Goal: Information Seeking & Learning: Learn about a topic

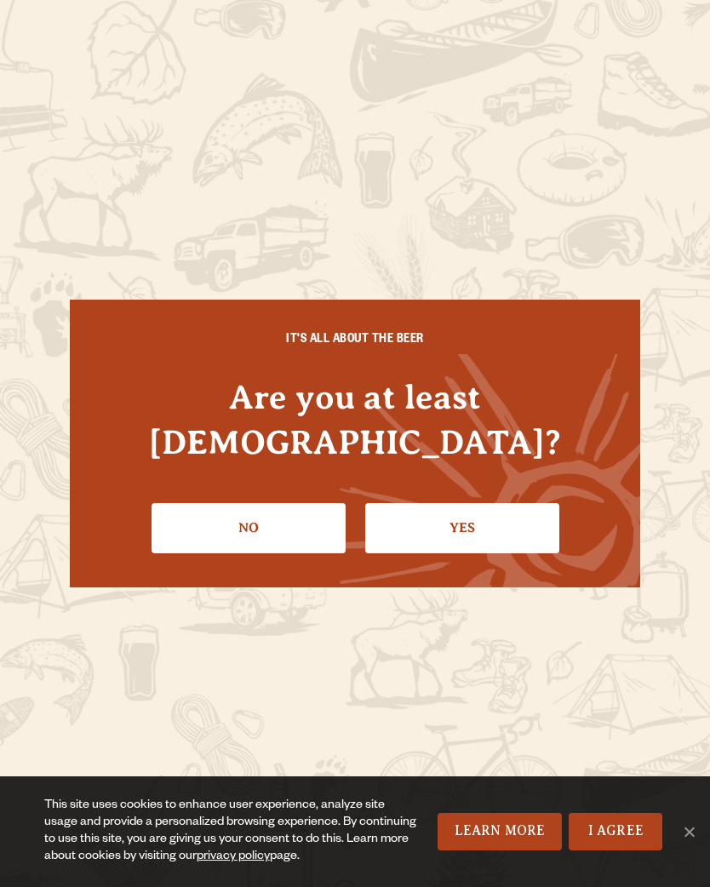
click at [436, 513] on link "Yes" at bounding box center [462, 527] width 194 height 49
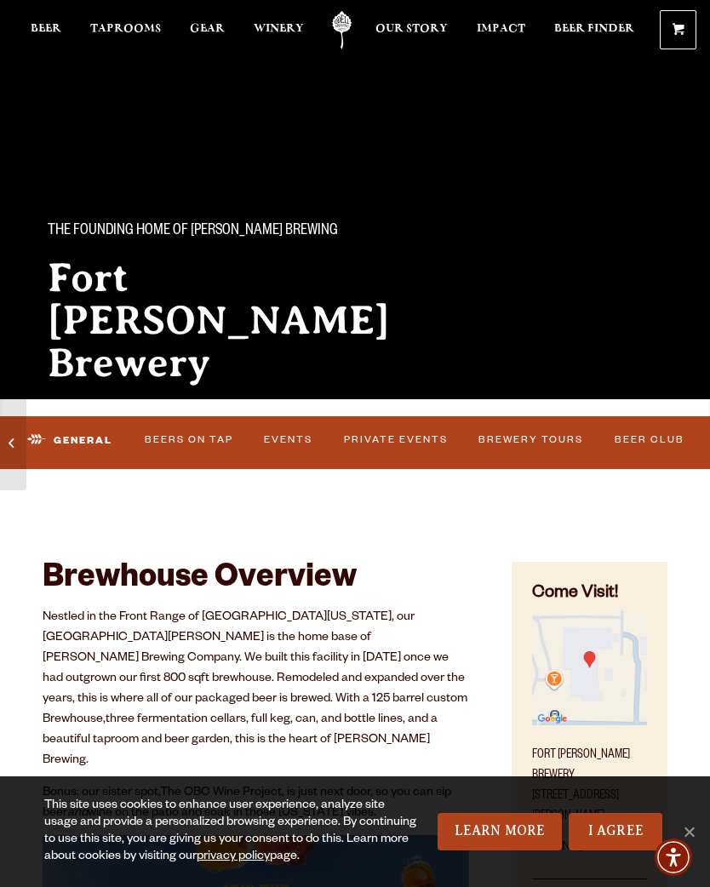
click at [174, 455] on link "Beers on Tap" at bounding box center [189, 441] width 100 height 36
click at [189, 448] on link "Beers on Tap" at bounding box center [174, 441] width 131 height 40
click at [195, 445] on link "Beers on Tap" at bounding box center [174, 441] width 131 height 40
click at [605, 826] on link "I Agree" at bounding box center [616, 831] width 94 height 37
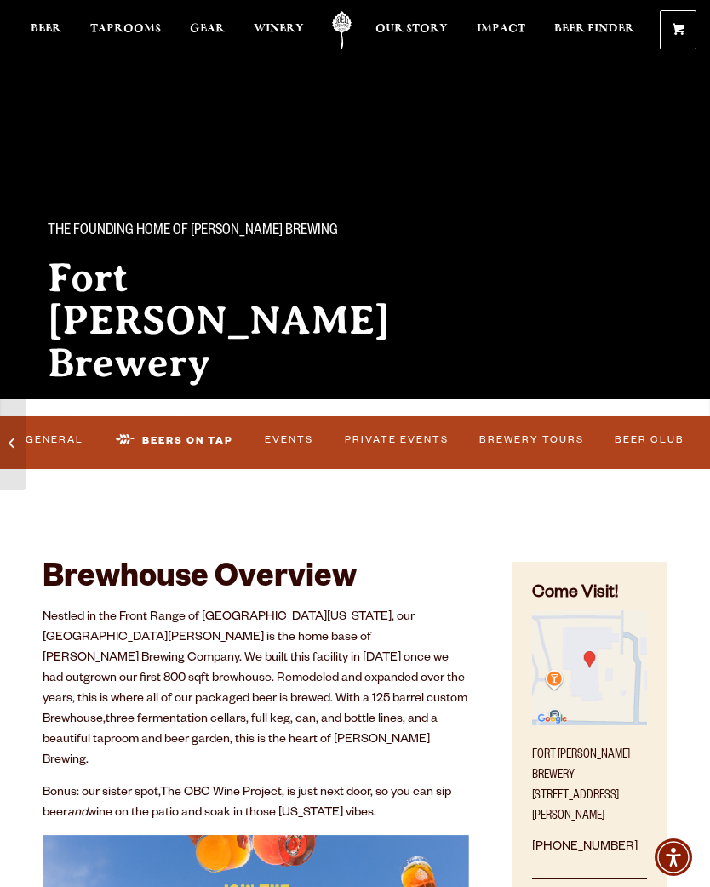
click at [180, 433] on link "Beers on Tap" at bounding box center [174, 441] width 131 height 40
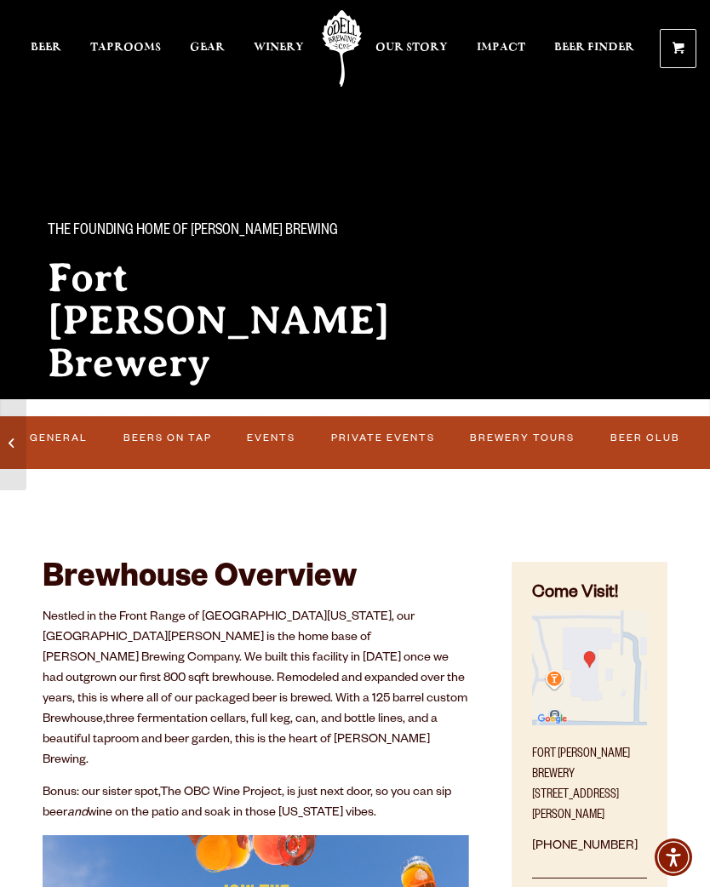
click at [158, 446] on link "Beers on Tap" at bounding box center [167, 439] width 100 height 36
click at [120, 438] on link "Beers on Tap" at bounding box center [174, 441] width 131 height 40
click at [120, 49] on span "Taprooms" at bounding box center [125, 48] width 71 height 14
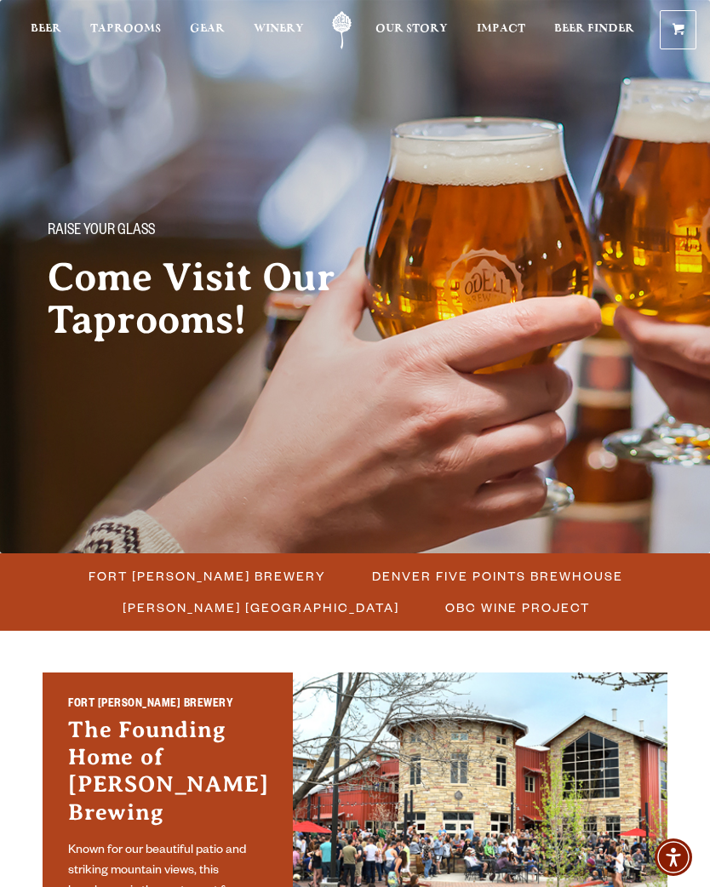
click at [186, 572] on span "Fort Collins Brewery" at bounding box center [208, 576] width 238 height 25
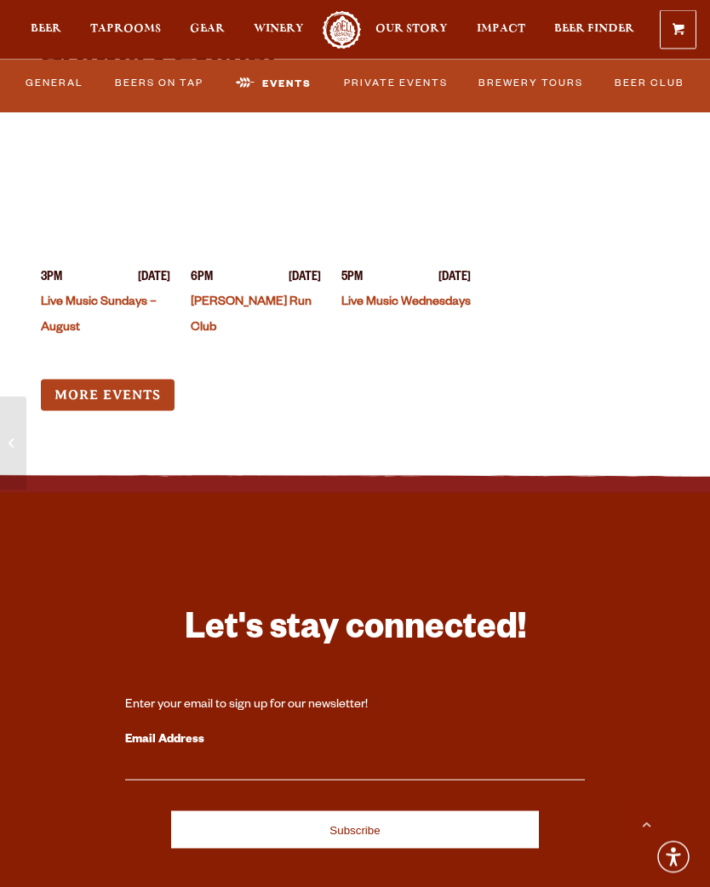
scroll to position [4952, 0]
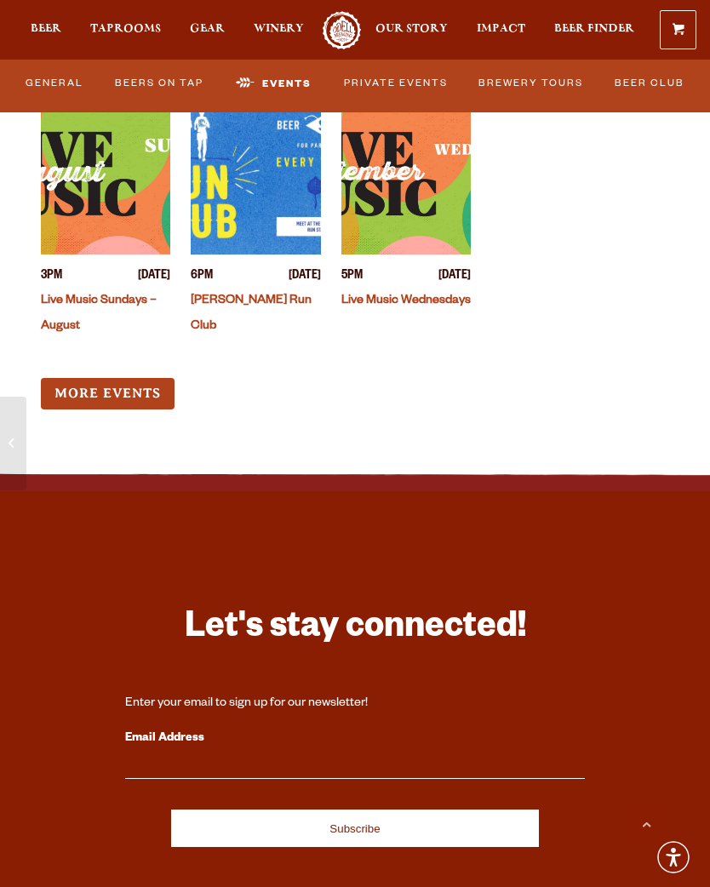
click at [176, 89] on link "Beers on Tap" at bounding box center [159, 84] width 100 height 36
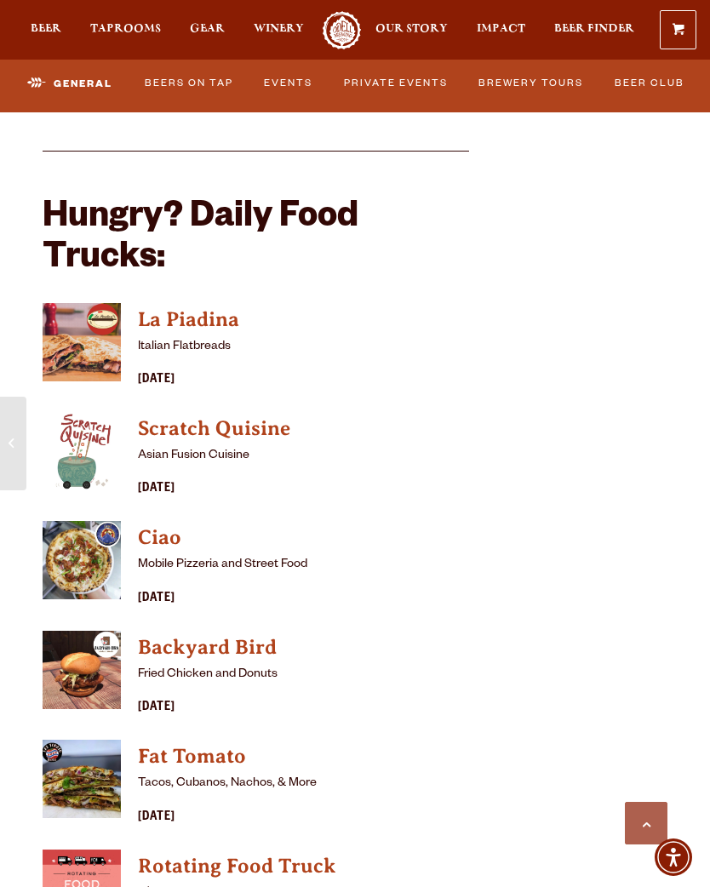
scroll to position [1254, 0]
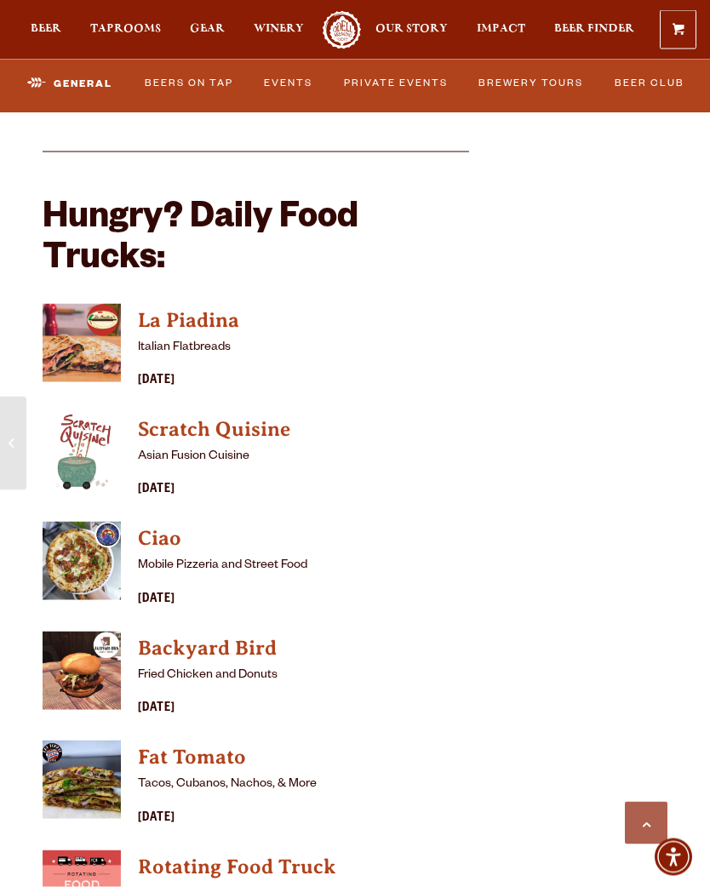
click at [195, 77] on link "Beers on Tap" at bounding box center [189, 84] width 100 height 36
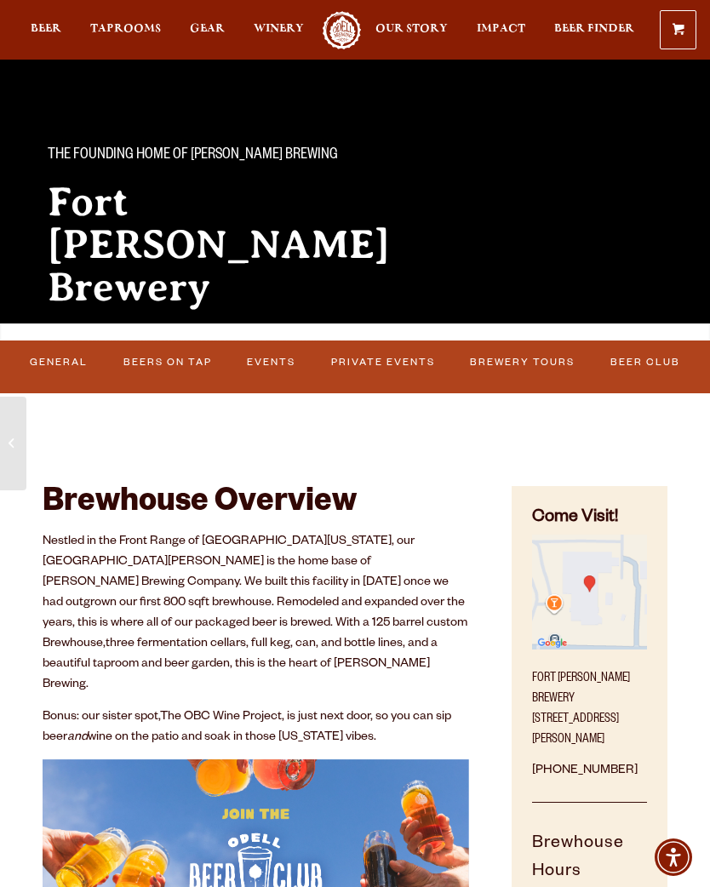
scroll to position [0, 0]
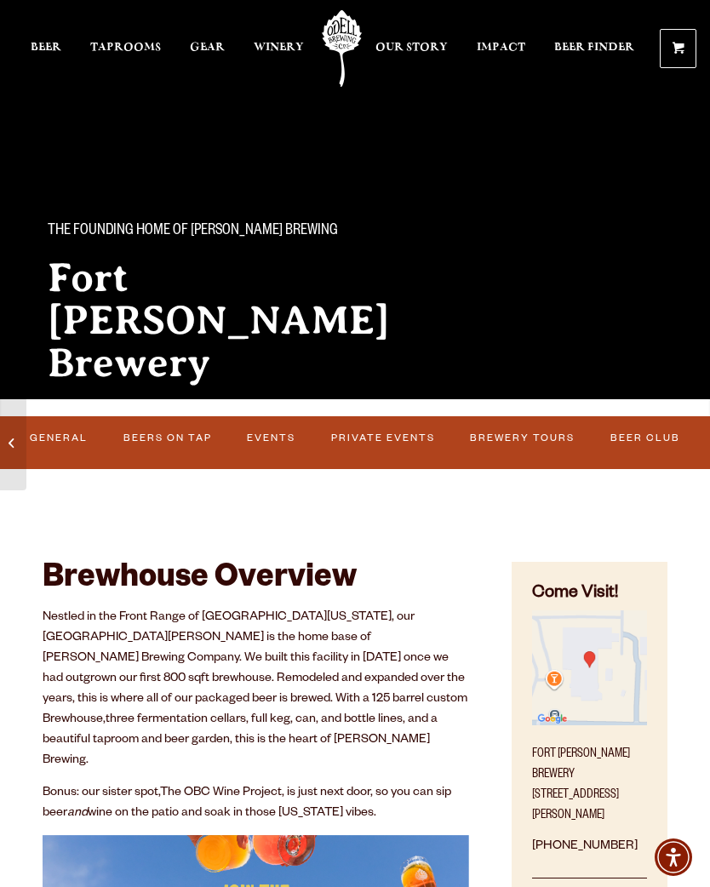
click at [180, 436] on link "Beers on Tap" at bounding box center [167, 439] width 100 height 36
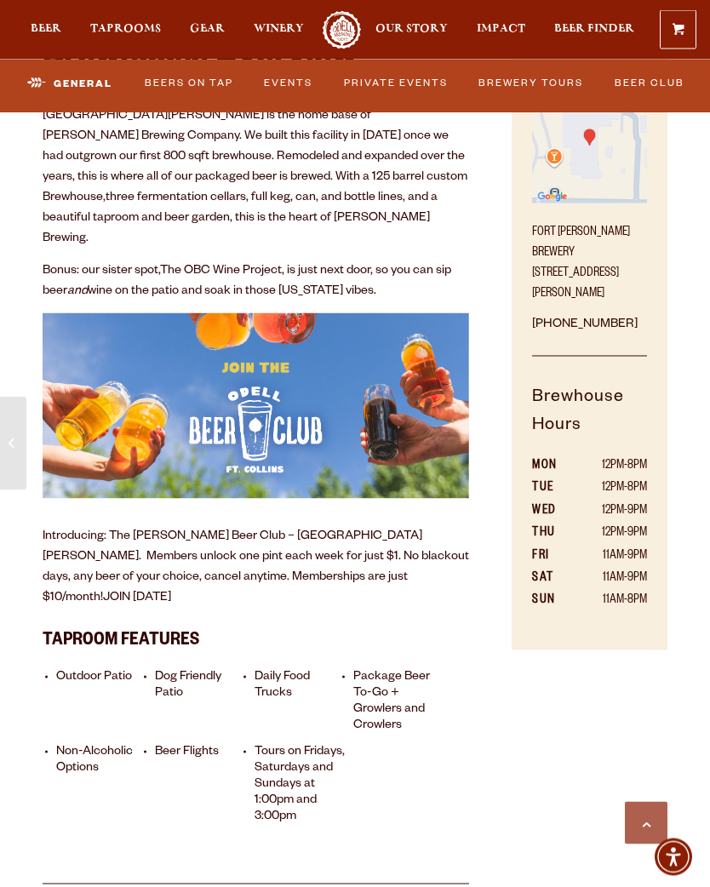
scroll to position [523, 0]
click at [61, 32] on span "Beer" at bounding box center [46, 29] width 31 height 14
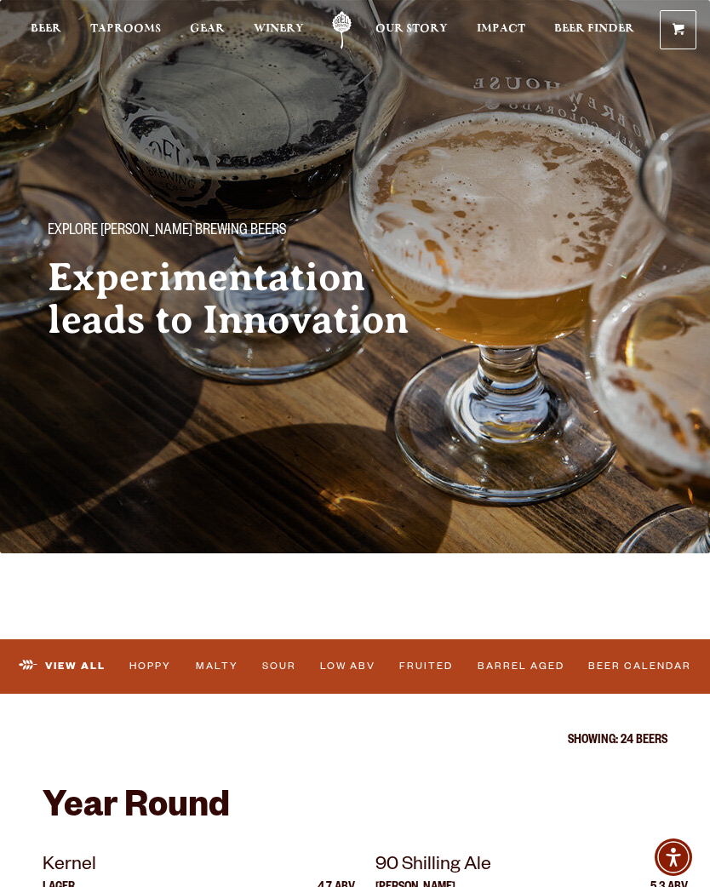
click at [514, 488] on img at bounding box center [355, 276] width 710 height 553
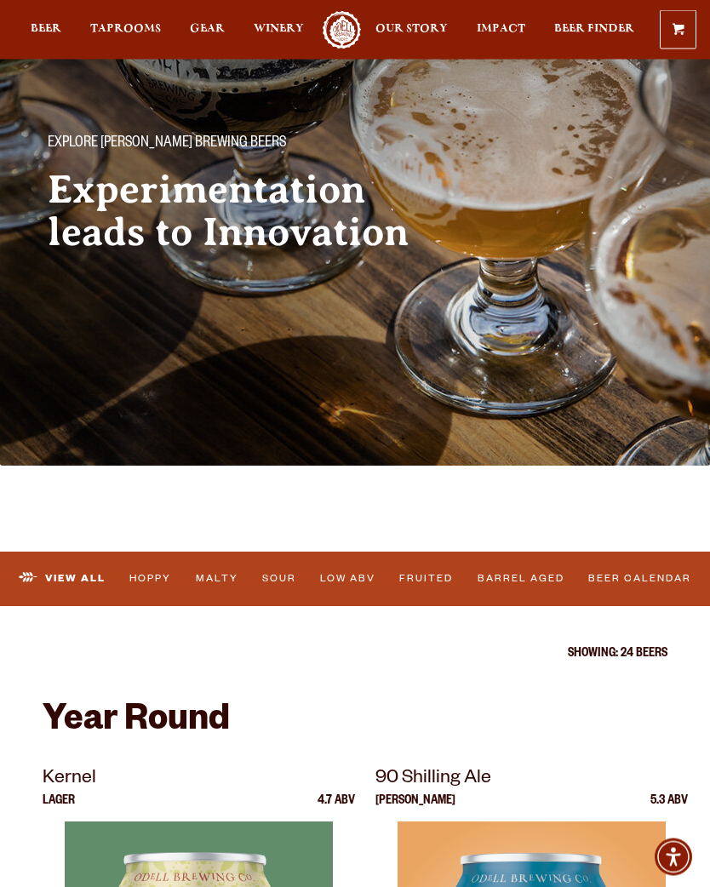
scroll to position [91, 0]
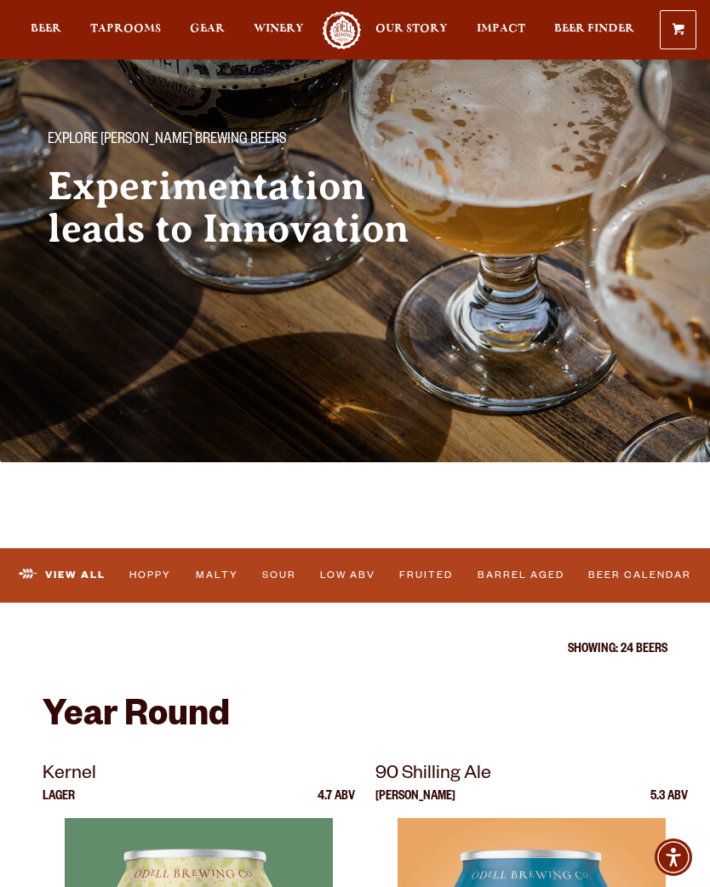
click at [541, 572] on link "Barrel Aged" at bounding box center [521, 576] width 98 height 36
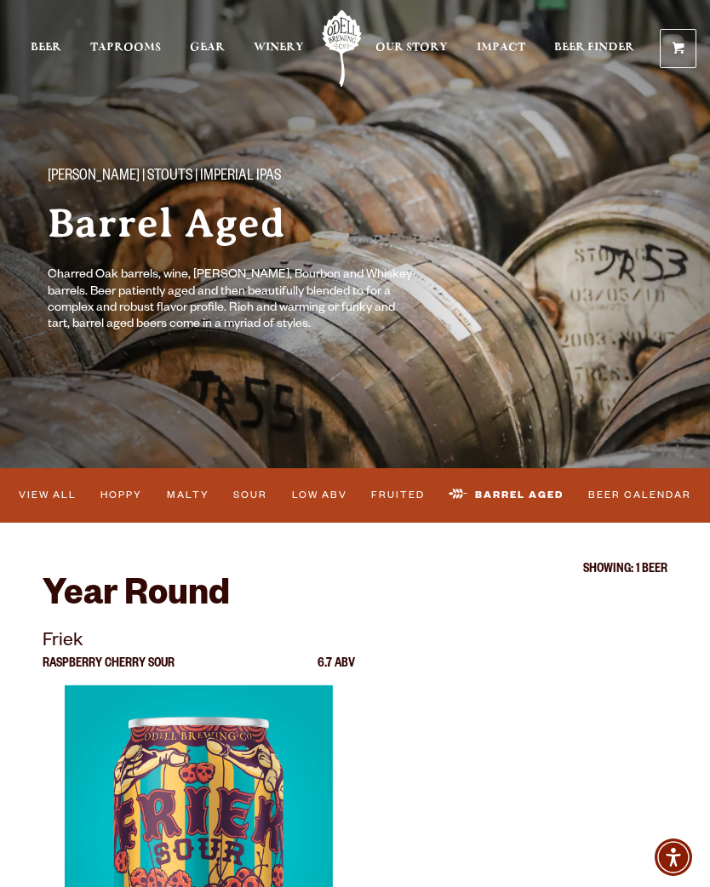
click at [179, 501] on link "Malty" at bounding box center [188, 496] width 54 height 36
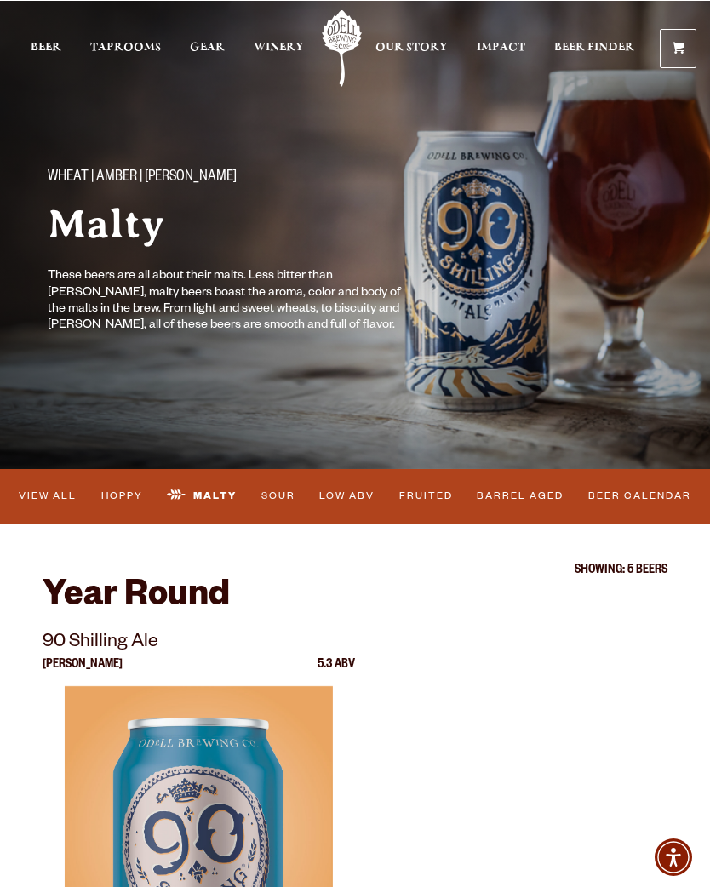
click at [54, 499] on link "View All" at bounding box center [48, 496] width 69 height 36
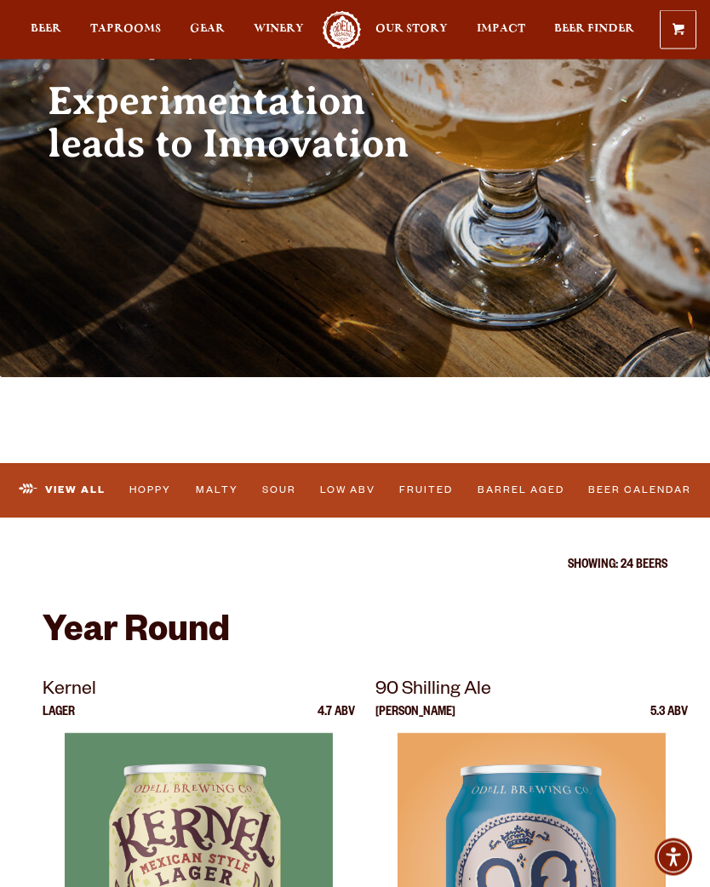
scroll to position [179, 0]
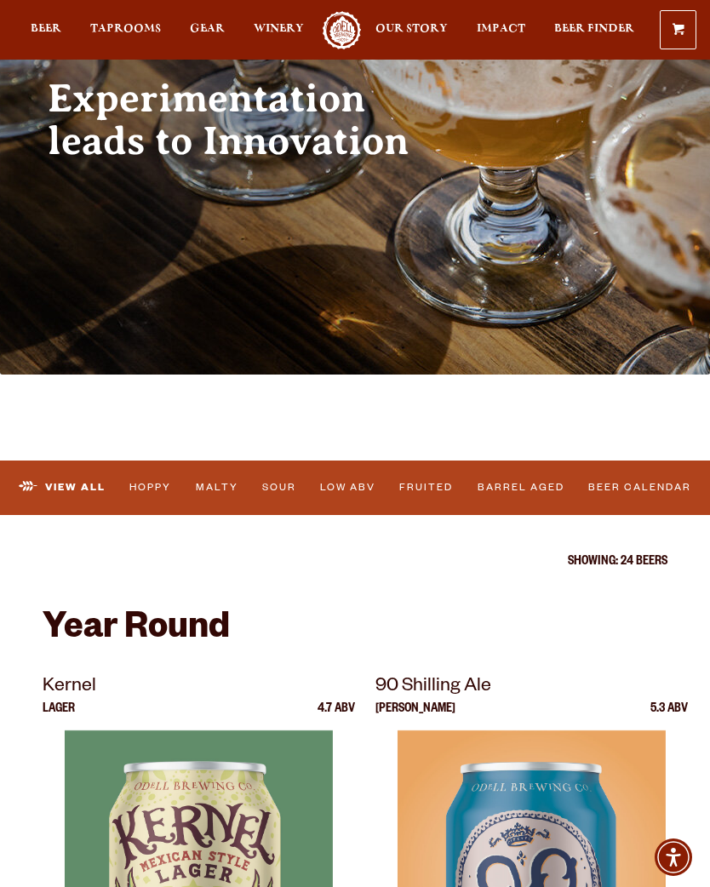
click at [630, 492] on link "Beer Calendar" at bounding box center [640, 488] width 114 height 36
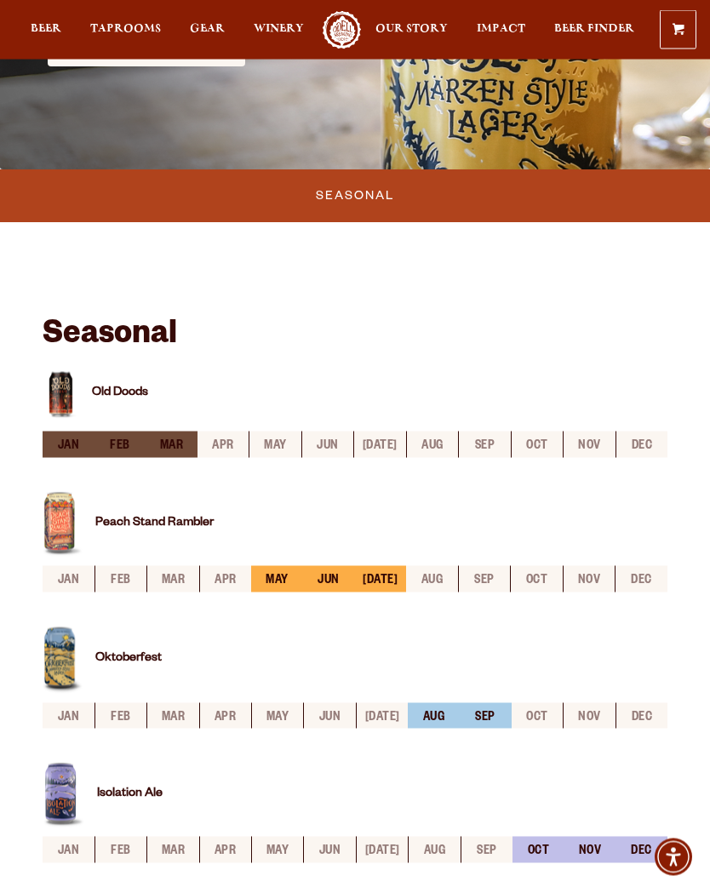
scroll to position [386, 0]
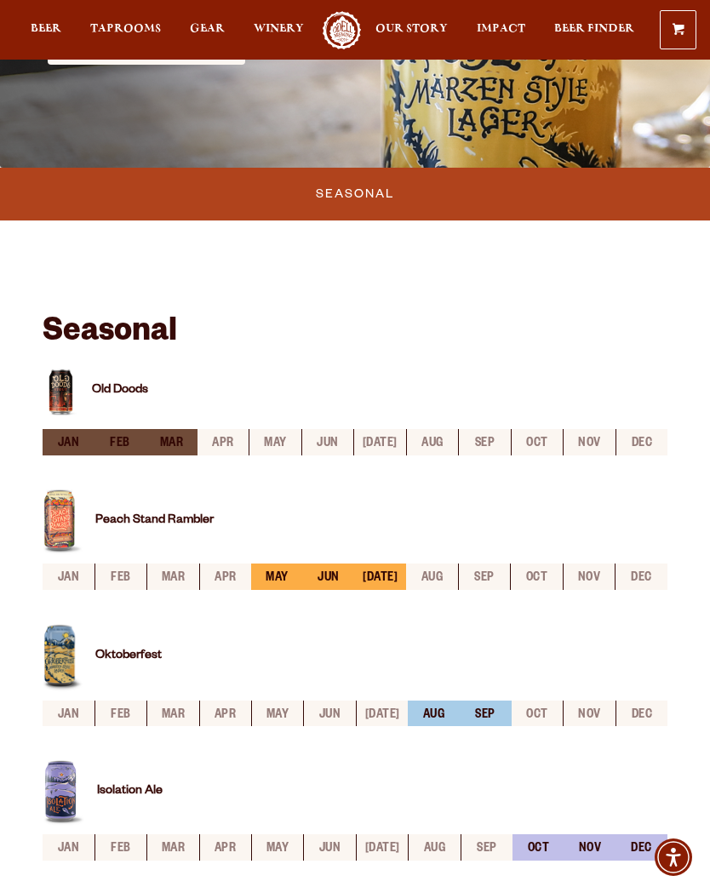
click at [587, 444] on li "nov" at bounding box center [589, 442] width 52 height 26
click at [589, 448] on li "nov" at bounding box center [589, 442] width 52 height 26
click at [595, 450] on li "nov" at bounding box center [589, 442] width 52 height 26
click at [220, 449] on li "apr" at bounding box center [224, 442] width 52 height 26
click at [240, 437] on li "apr" at bounding box center [224, 442] width 52 height 26
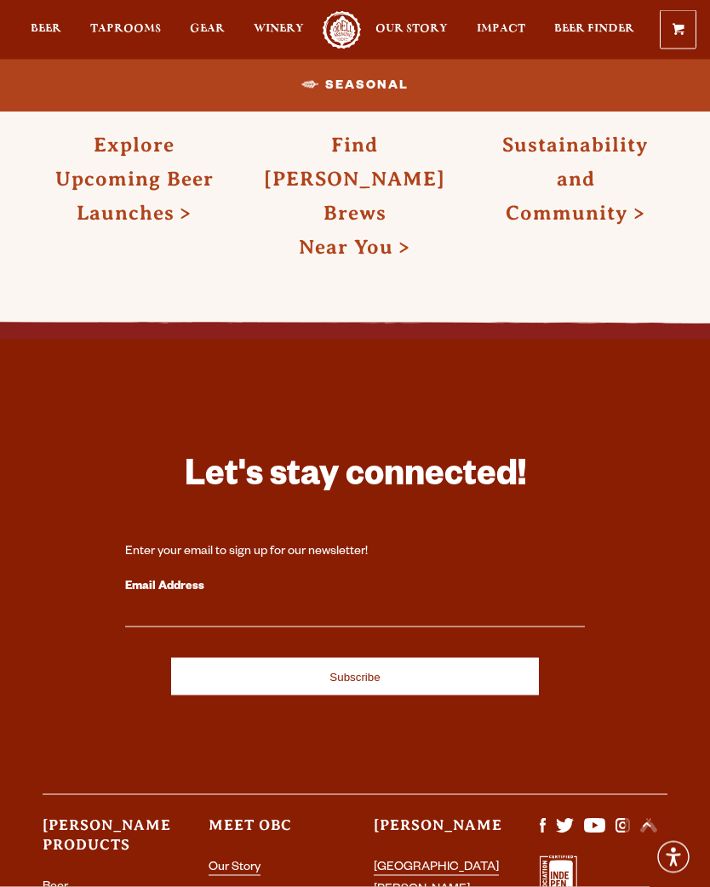
scroll to position [1842, 0]
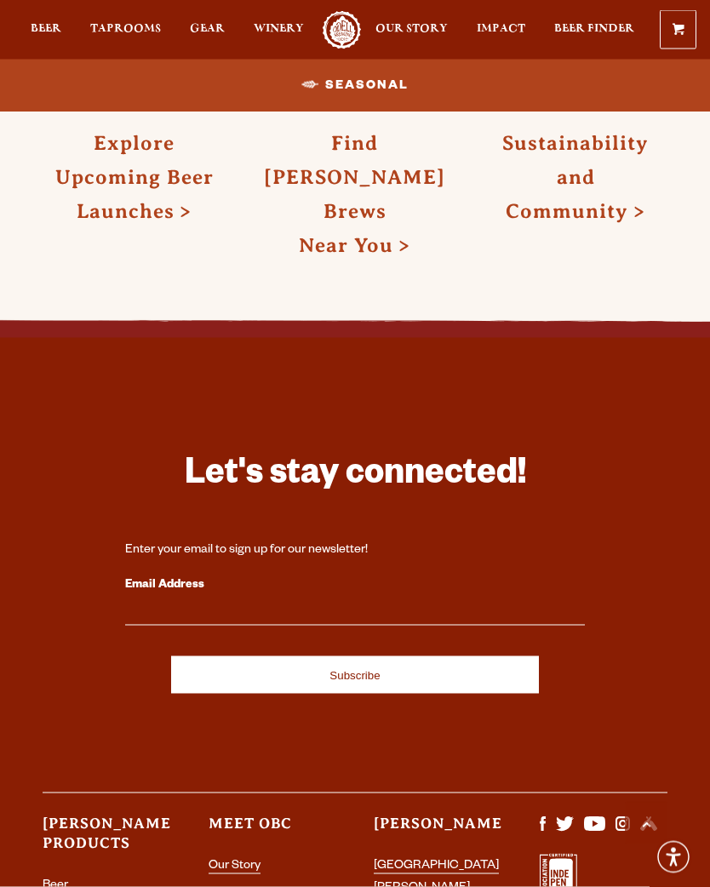
click at [178, 183] on link "Explore Upcoming Beer Launches" at bounding box center [134, 177] width 158 height 90
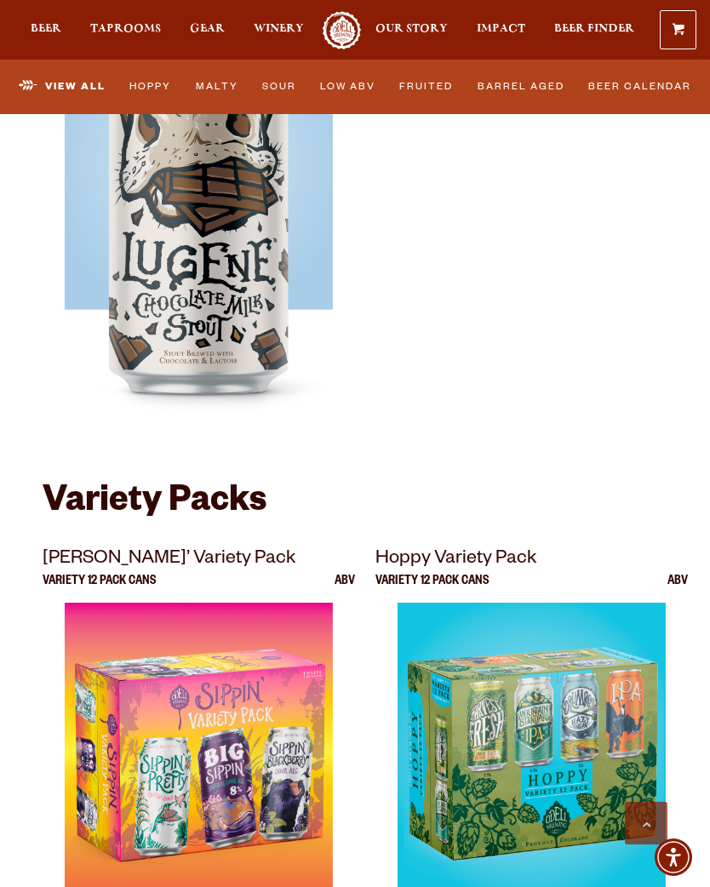
scroll to position [5131, 0]
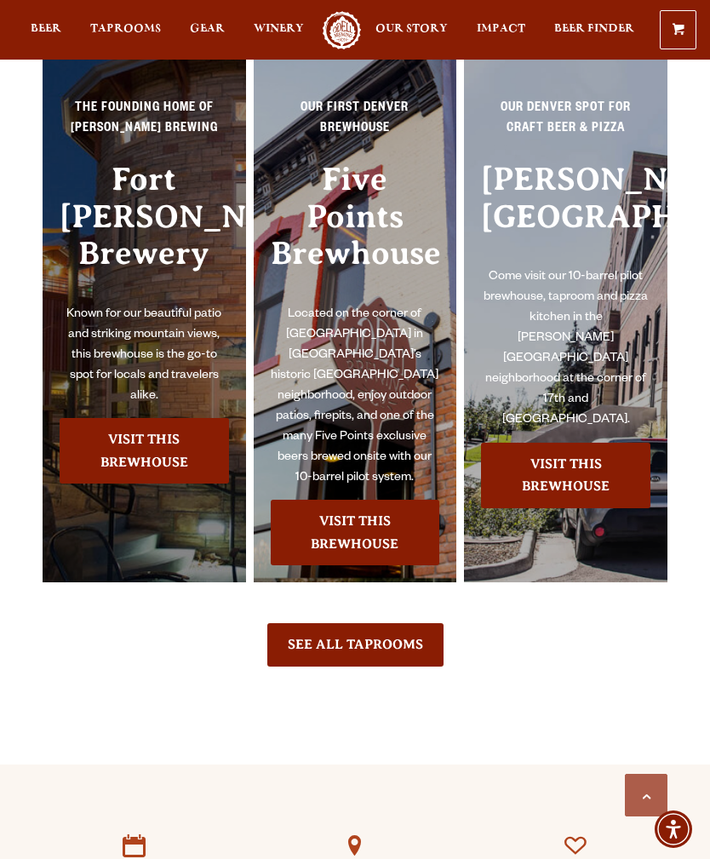
scroll to position [4607, 0]
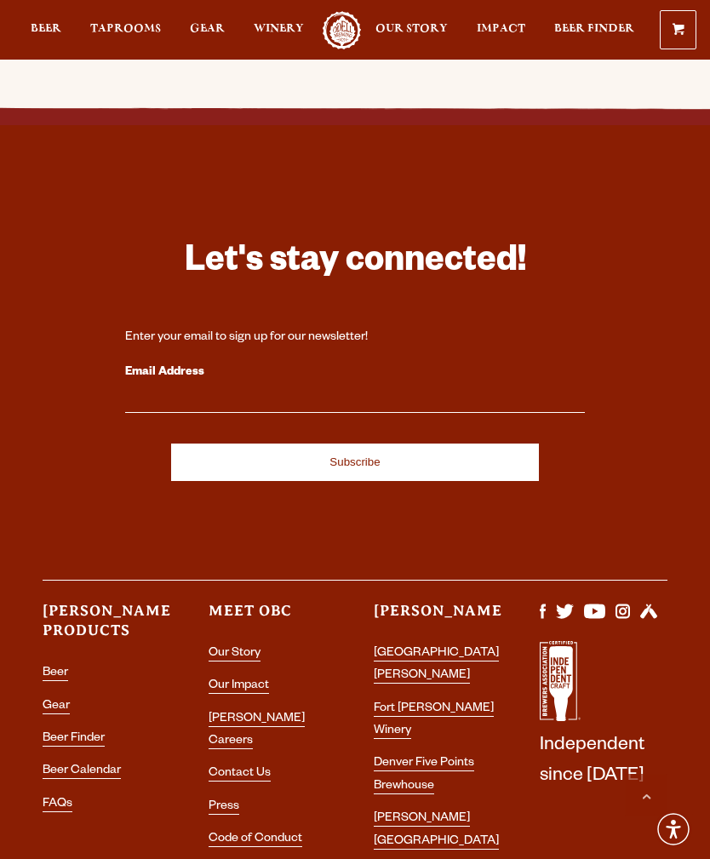
click at [149, 391] on input "Email Address" at bounding box center [355, 402] width 460 height 22
type input "[EMAIL_ADDRESS]"
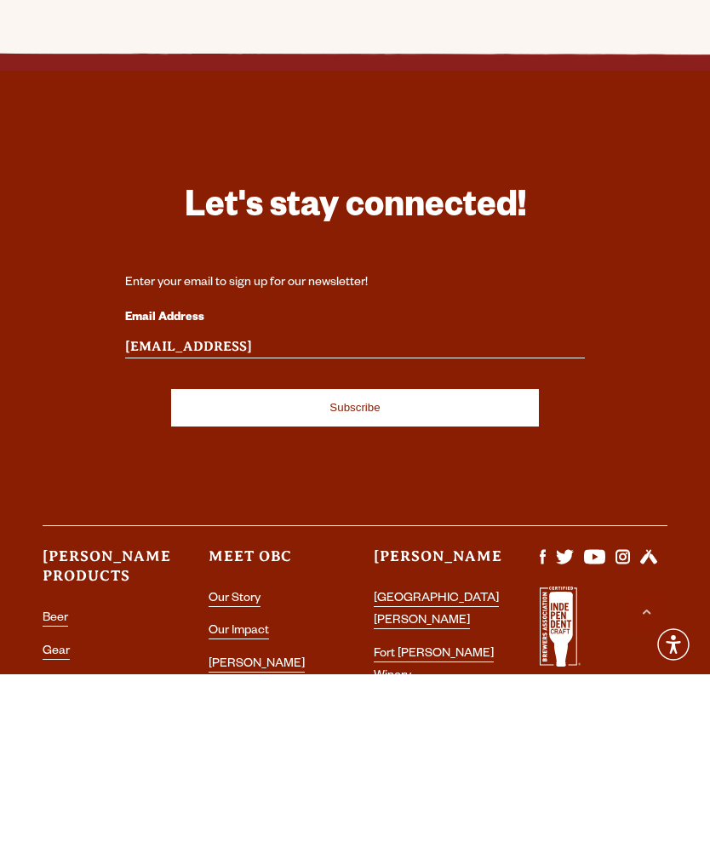
scroll to position [4661, 0]
